Goal: Information Seeking & Learning: Learn about a topic

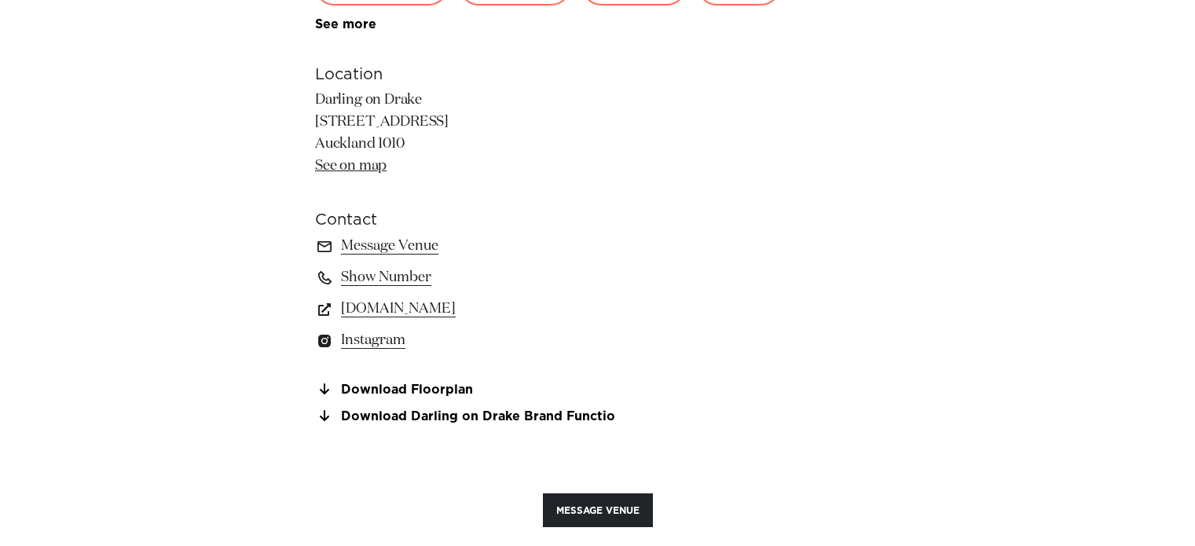
scroll to position [1163, 0]
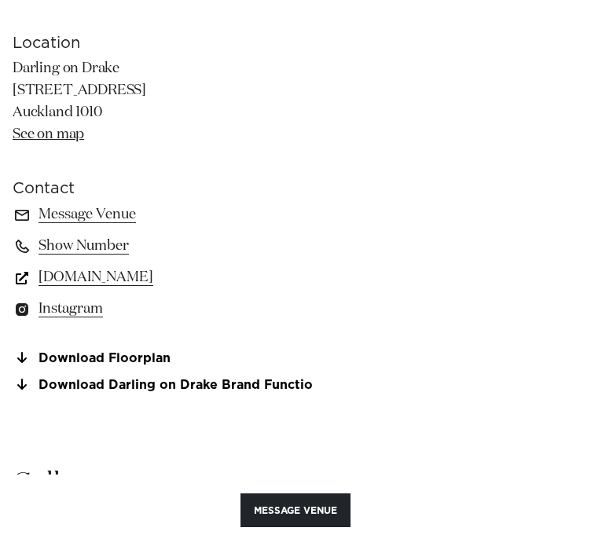
click at [132, 276] on link "www.darlingondrake.com" at bounding box center [296, 277] width 566 height 22
click at [138, 358] on link "Download Floorplan" at bounding box center [296, 358] width 566 height 14
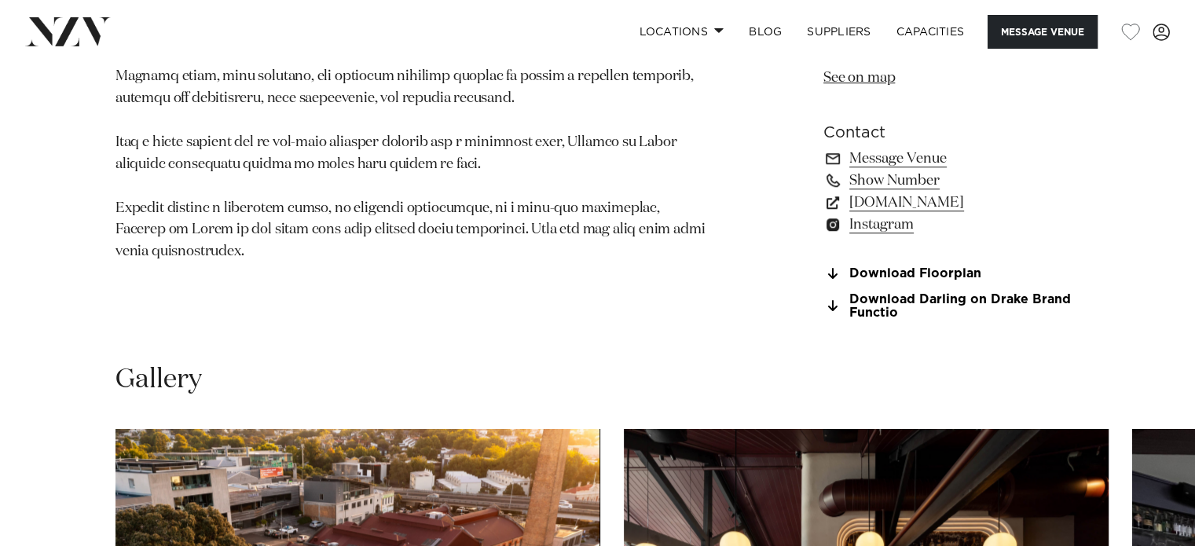
scroll to position [1195, 0]
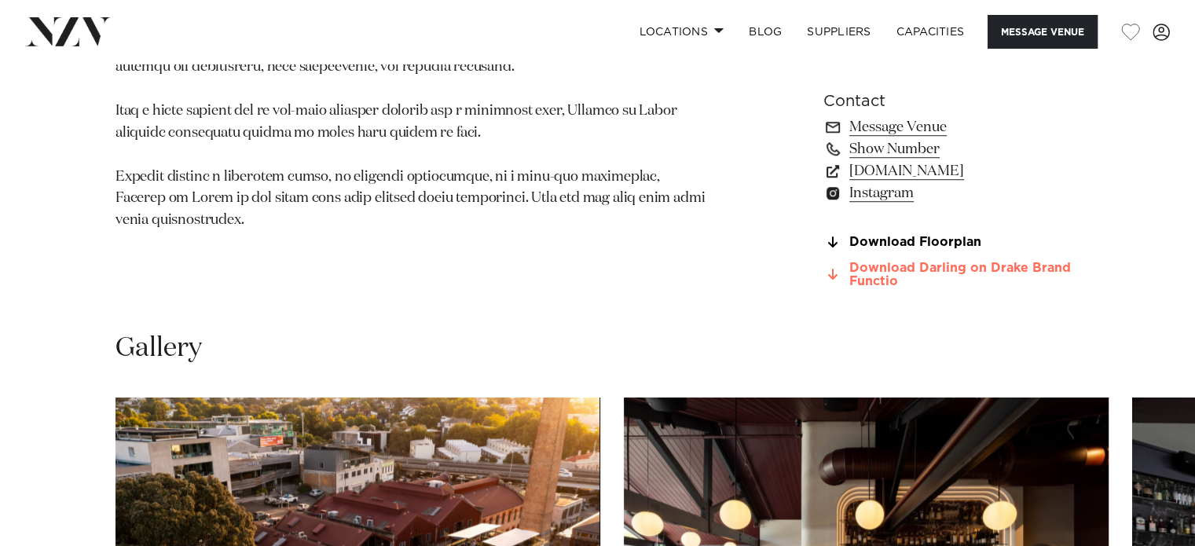
click at [590, 275] on link "Download Darling on Drake Brand Functio" at bounding box center [952, 275] width 256 height 27
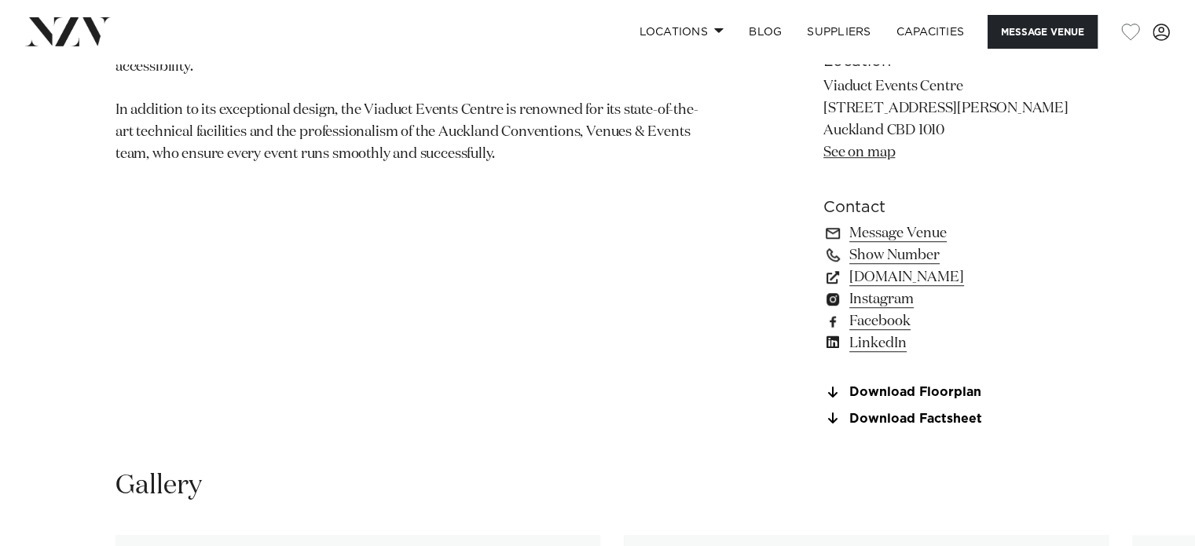
scroll to position [1132, 0]
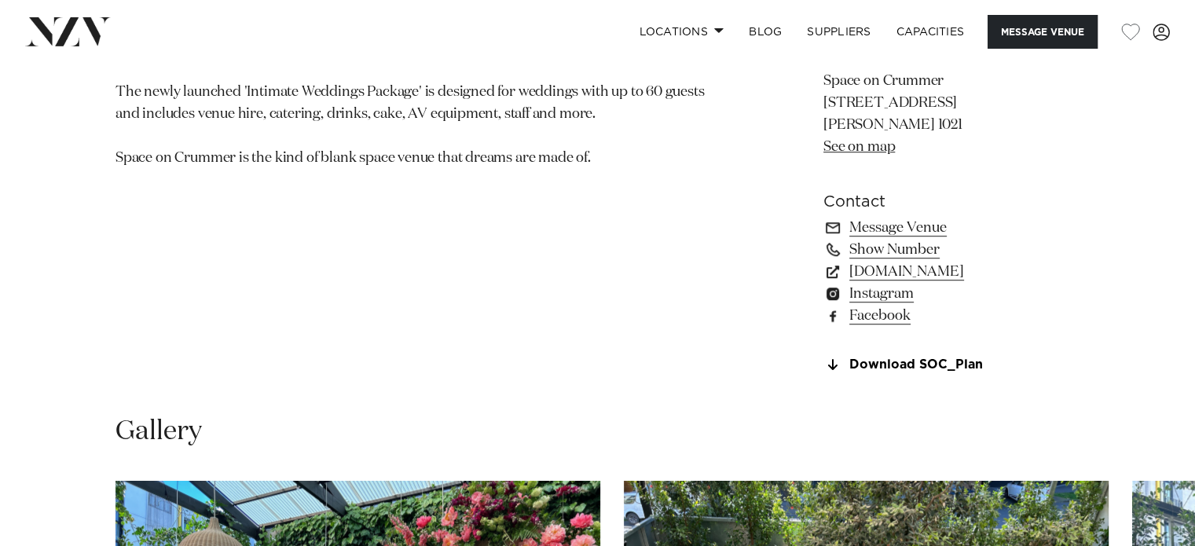
scroll to position [1100, 0]
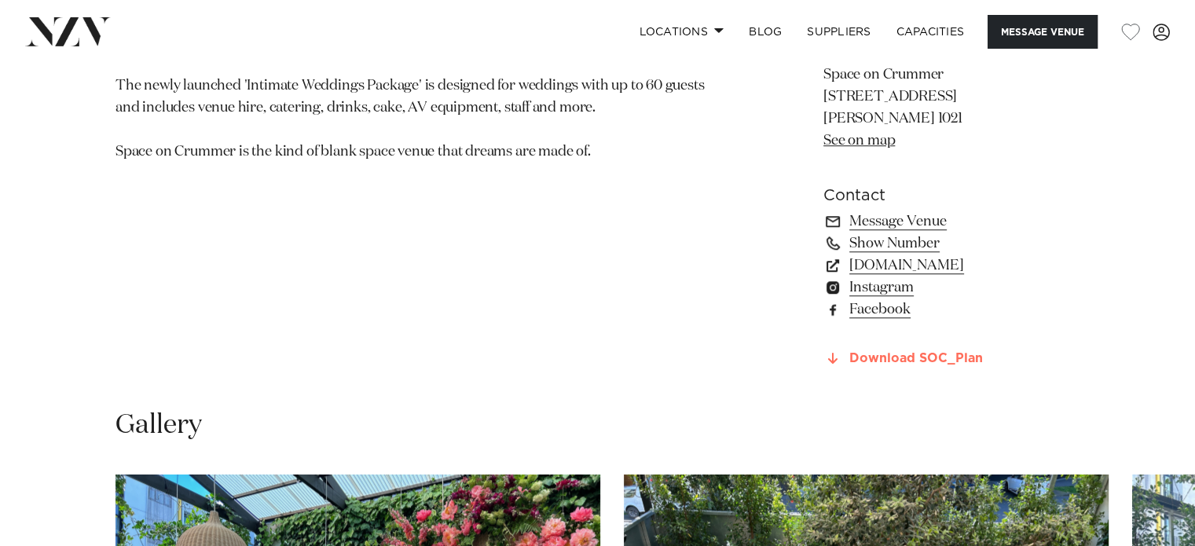
click at [590, 358] on link "Download SOC_Plan" at bounding box center [952, 359] width 256 height 14
click at [590, 262] on link "spaceoncrummer.co.nz" at bounding box center [952, 266] width 256 height 22
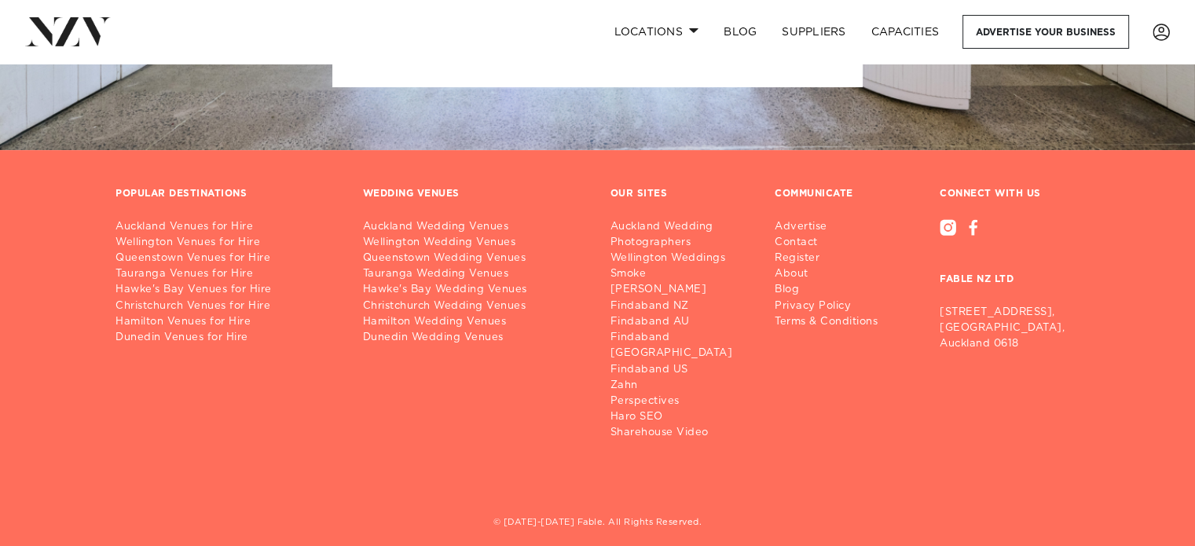
scroll to position [497, 0]
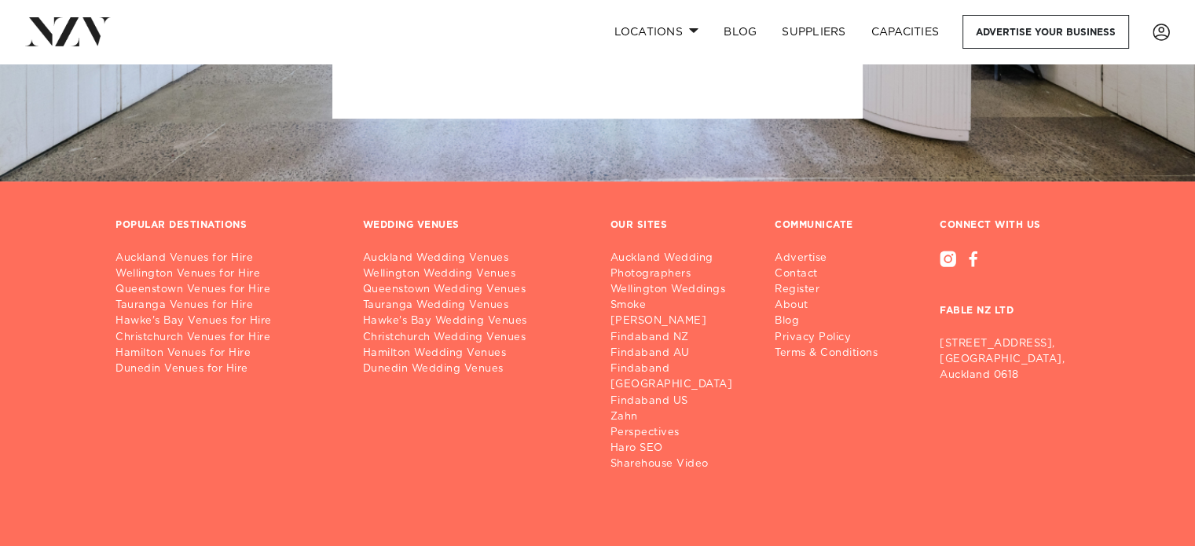
click at [590, 7] on nav "Locations Auckland Wellington Christchurch Queenstown Hamilton Northland Bay of…" at bounding box center [597, 32] width 1195 height 64
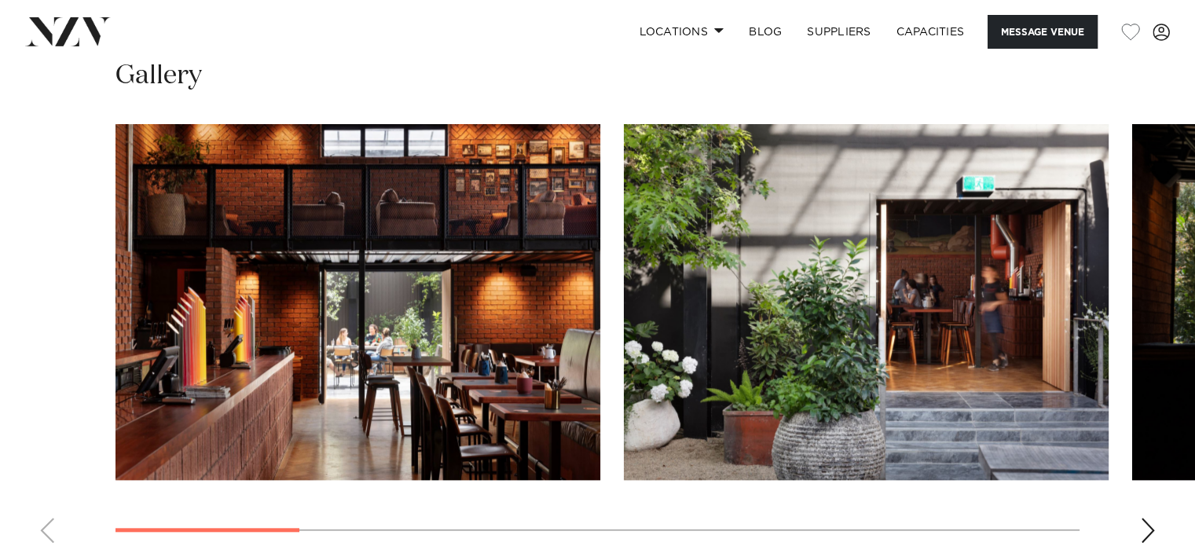
scroll to position [1415, 0]
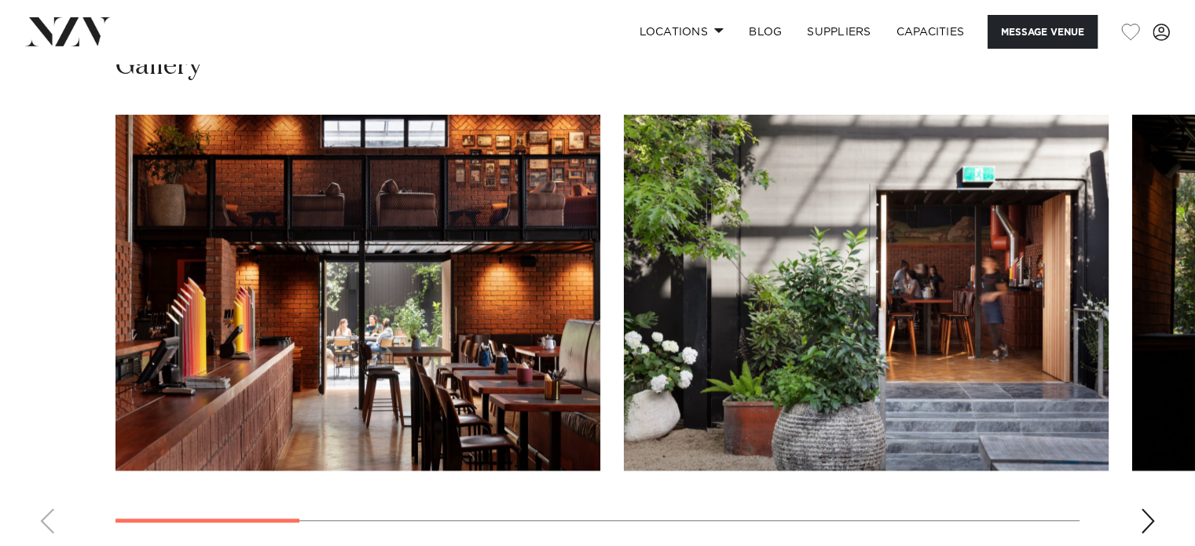
click at [590, 524] on div "Next slide" at bounding box center [1148, 520] width 16 height 25
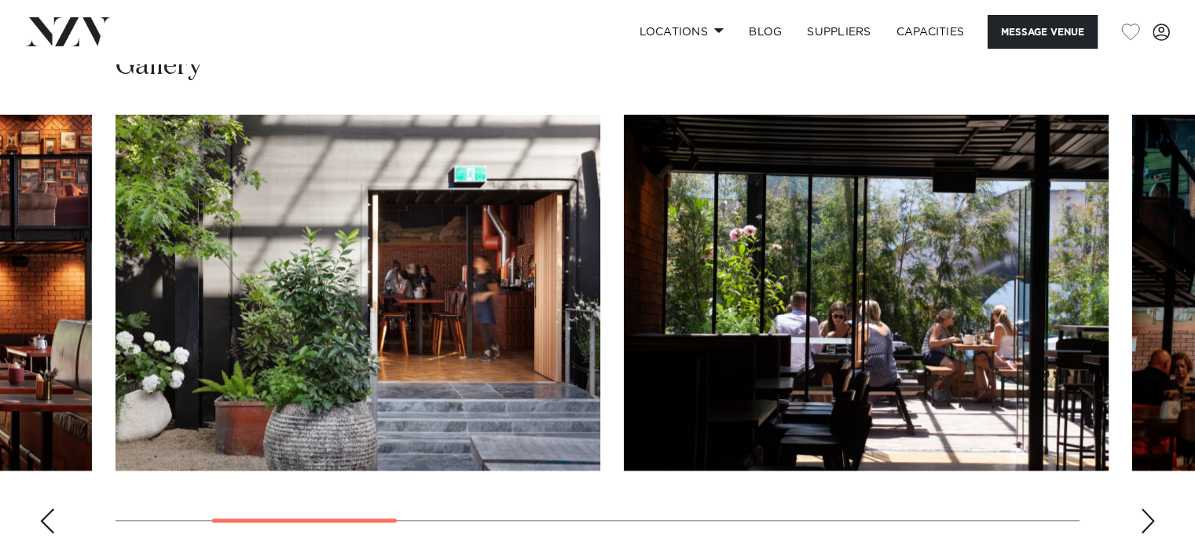
click at [590, 524] on div "Next slide" at bounding box center [1148, 520] width 16 height 25
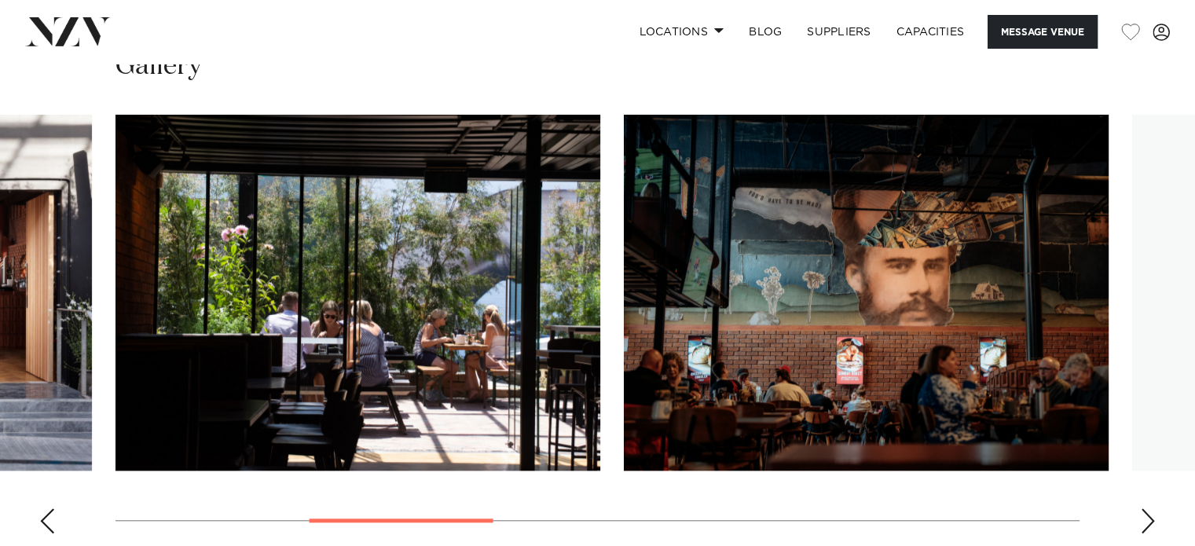
click at [590, 524] on div "Next slide" at bounding box center [1148, 520] width 16 height 25
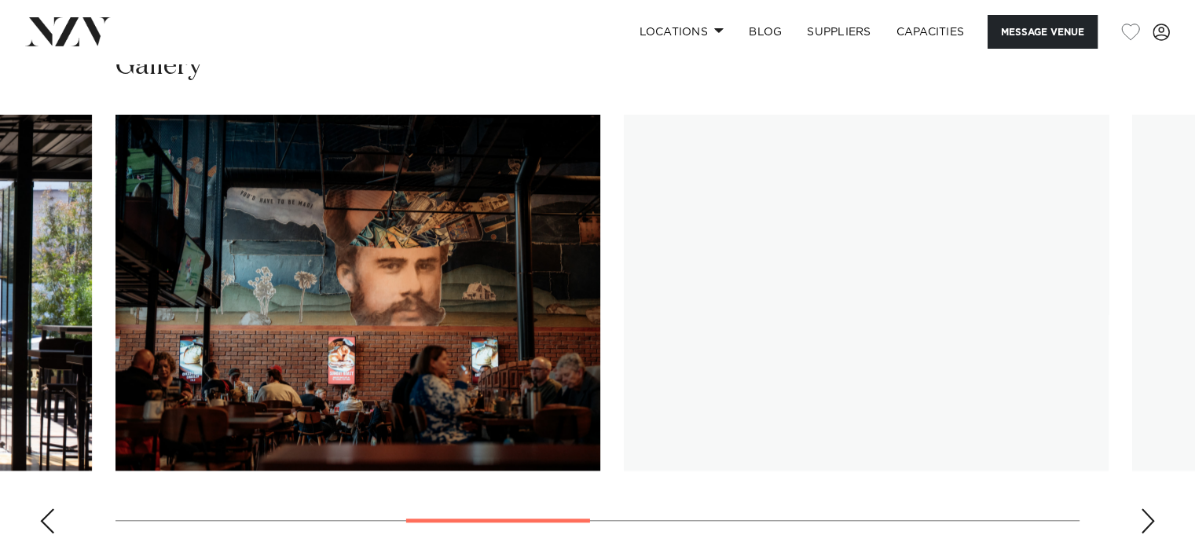
click at [590, 524] on div "Next slide" at bounding box center [1148, 520] width 16 height 25
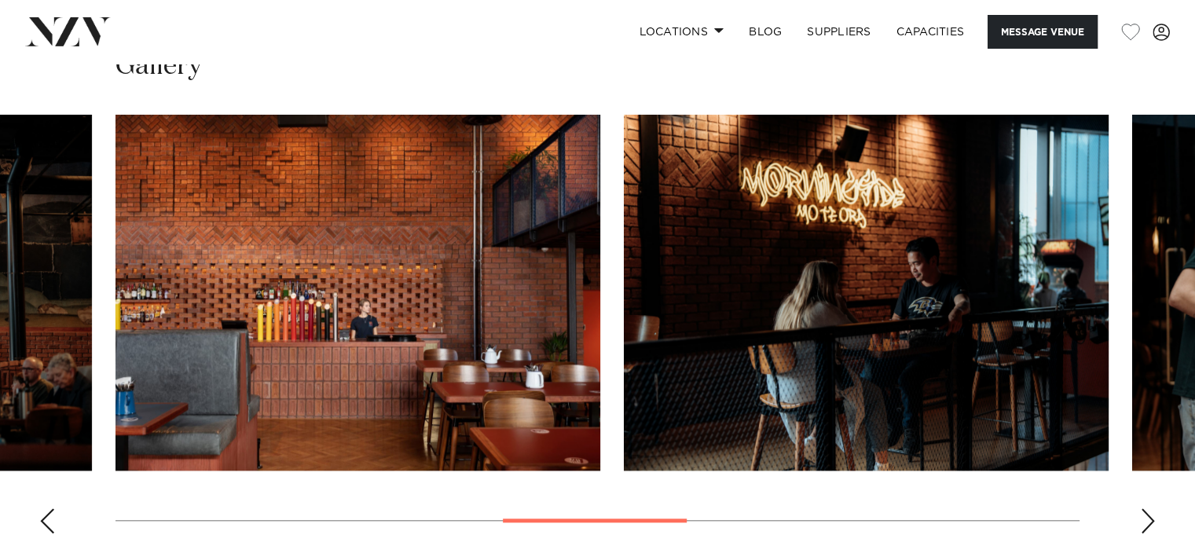
click at [590, 524] on div "Next slide" at bounding box center [1148, 520] width 16 height 25
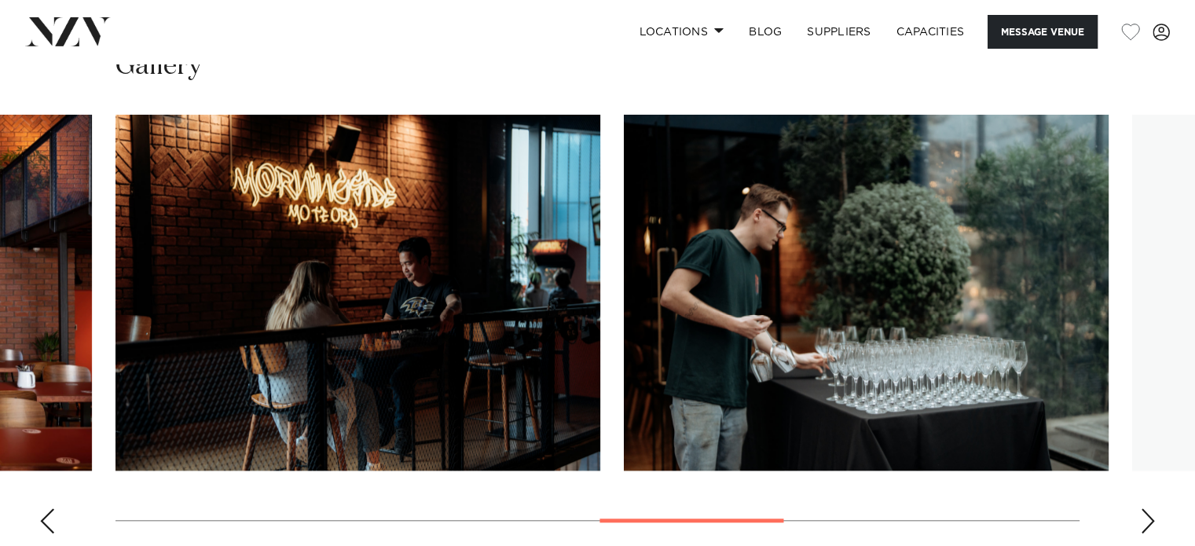
click at [590, 524] on div "Next slide" at bounding box center [1148, 520] width 16 height 25
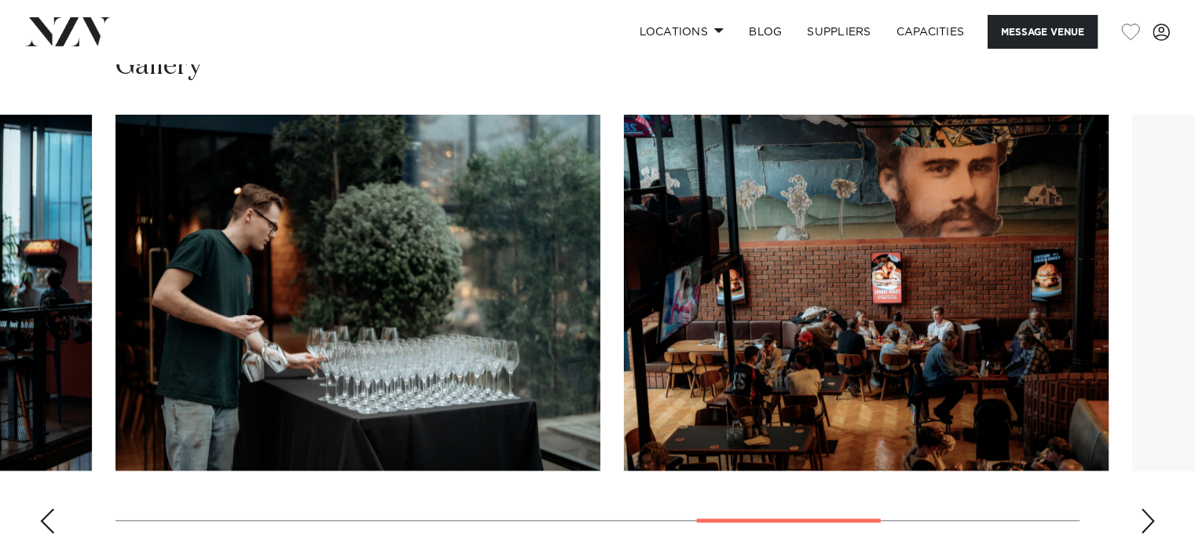
click at [590, 524] on div "Next slide" at bounding box center [1148, 520] width 16 height 25
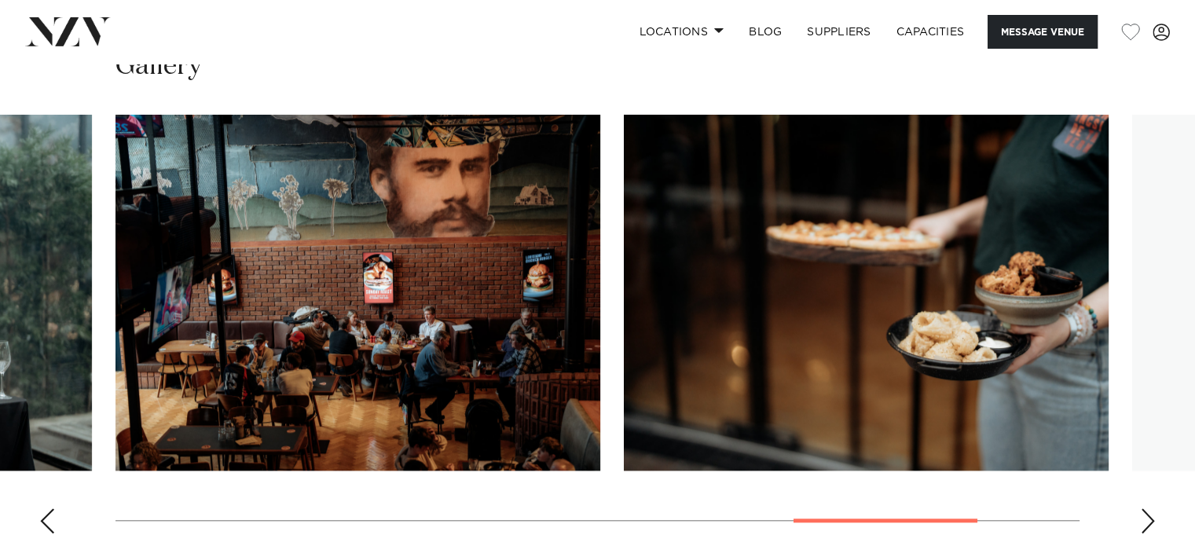
click at [590, 524] on div "Next slide" at bounding box center [1148, 520] width 16 height 25
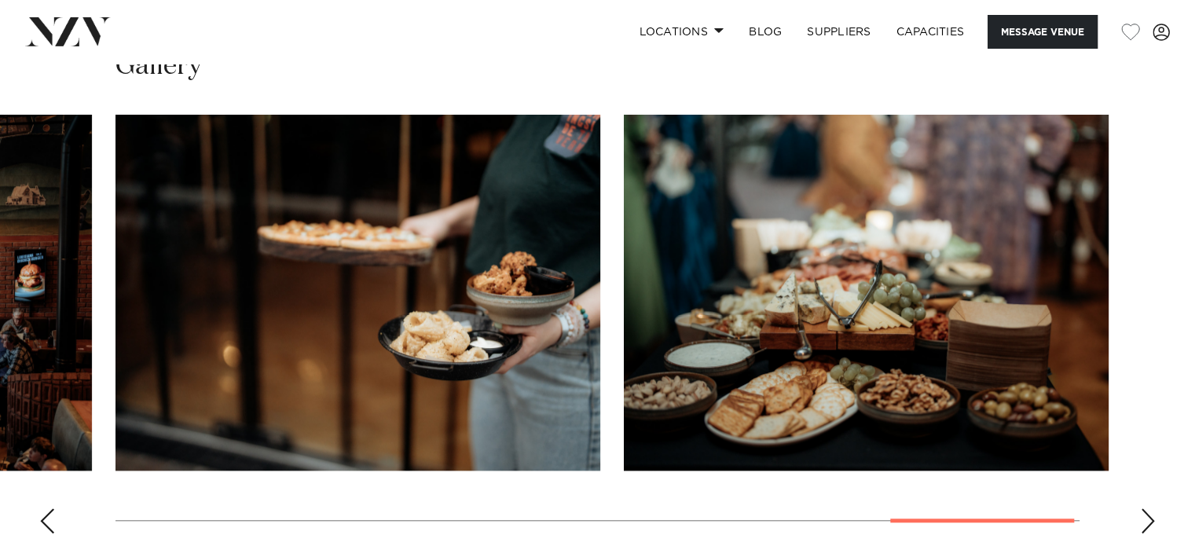
click at [590, 524] on div "Next slide" at bounding box center [1148, 520] width 16 height 25
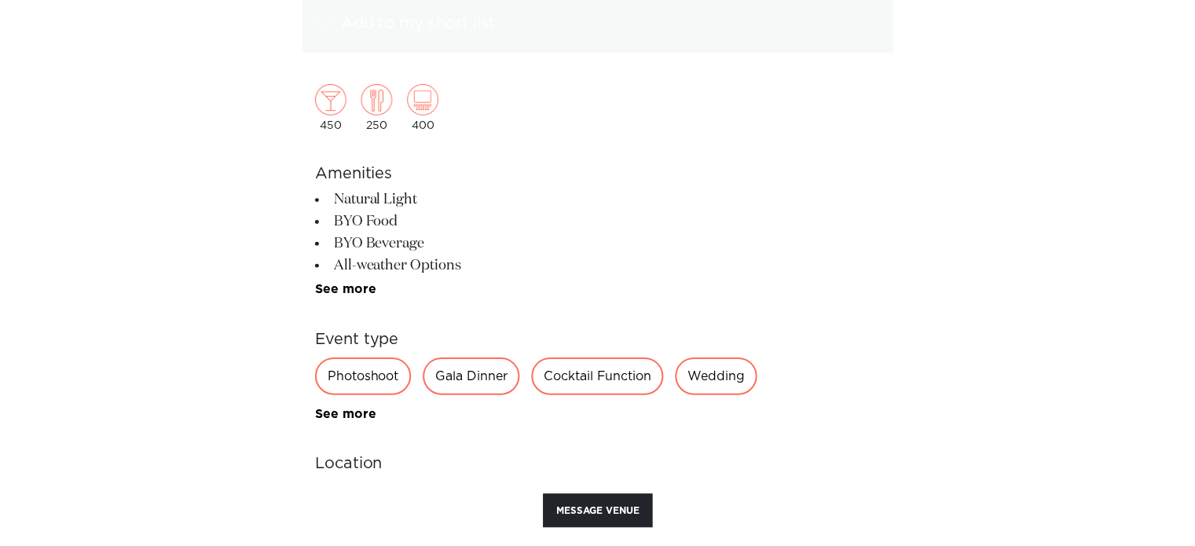
scroll to position [817, 0]
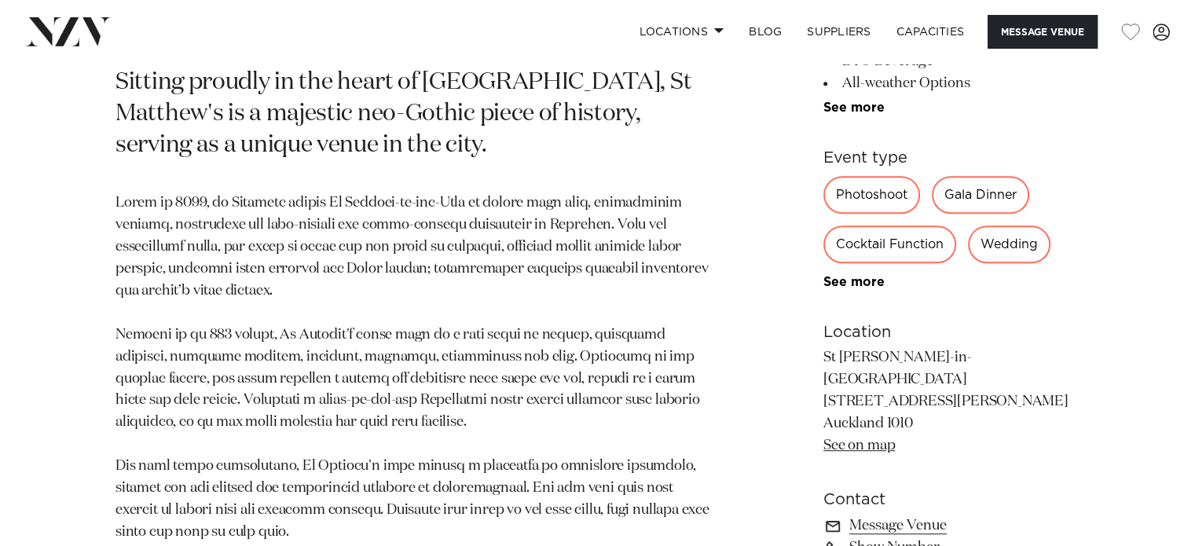
click at [510, 277] on p at bounding box center [414, 368] width 596 height 350
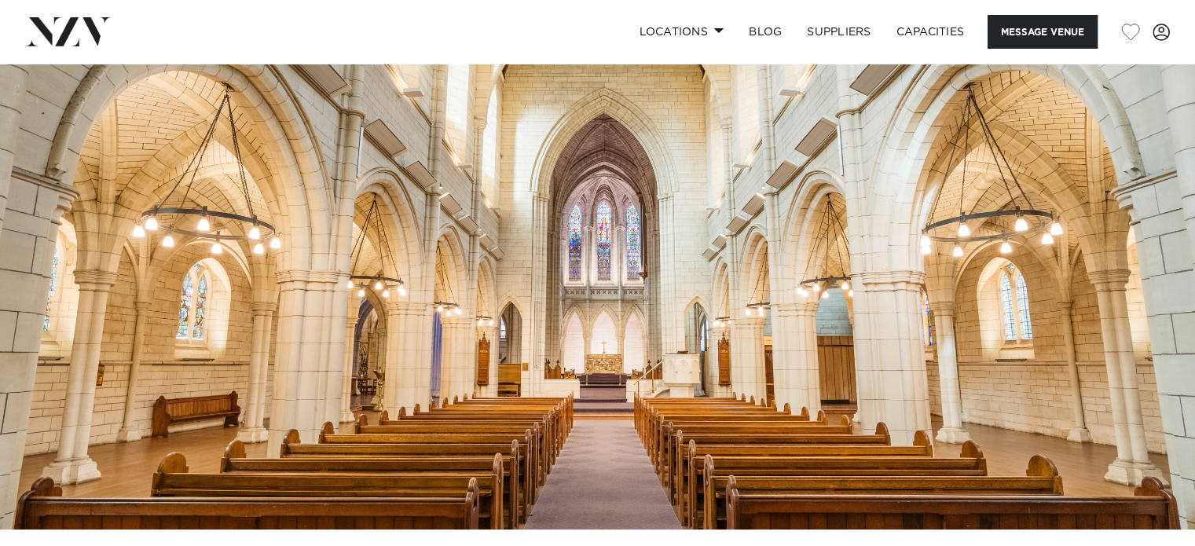
scroll to position [63, 0]
